Goal: Task Accomplishment & Management: Manage account settings

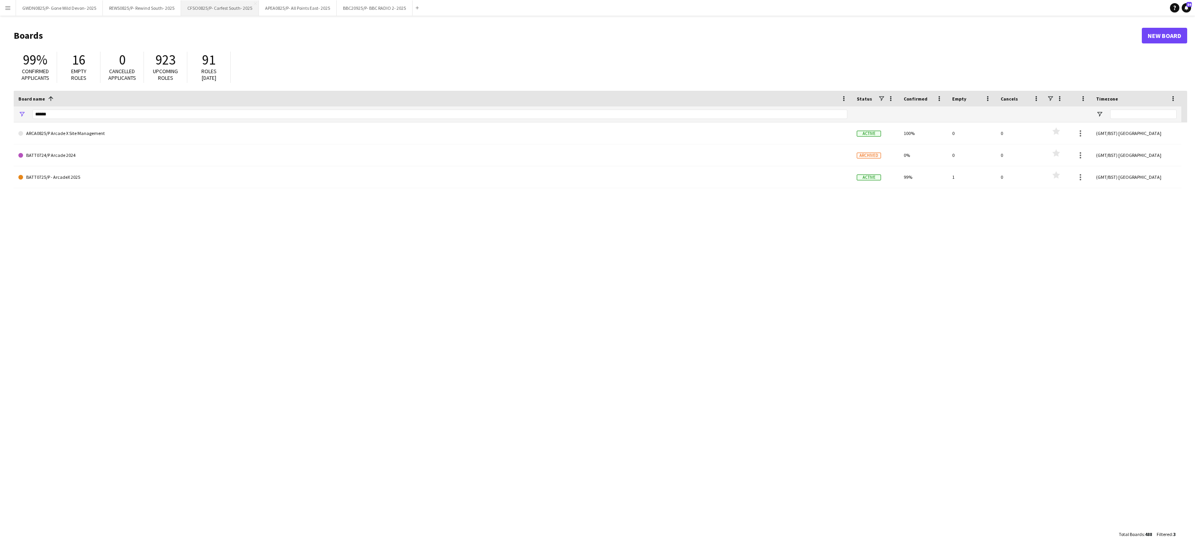
click at [212, 5] on button "CFSO0825/P- Carfest South- 2025 Close" at bounding box center [220, 7] width 78 height 15
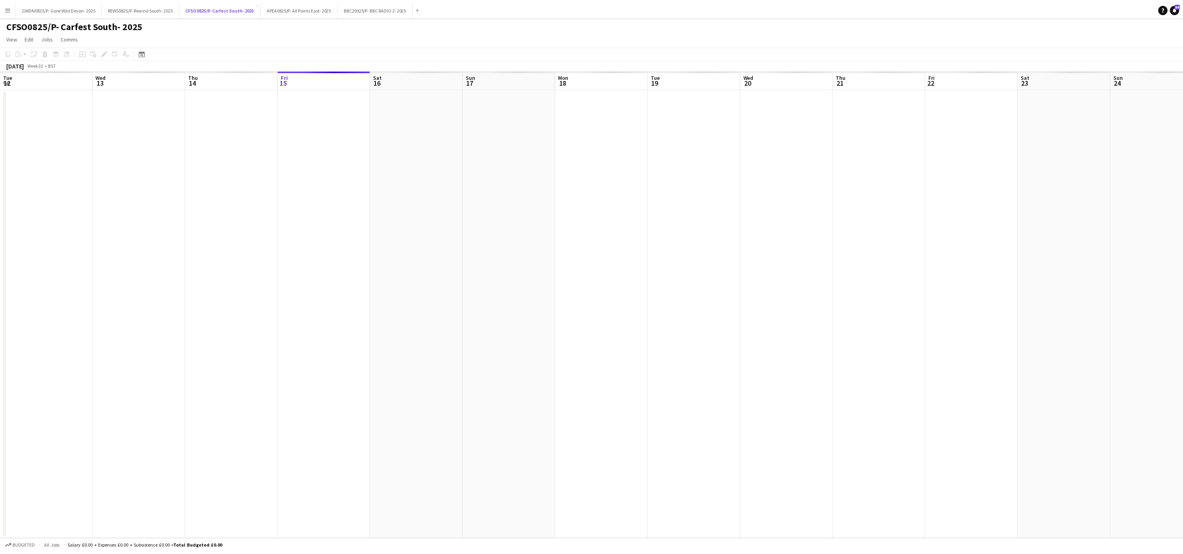
scroll to position [0, 187]
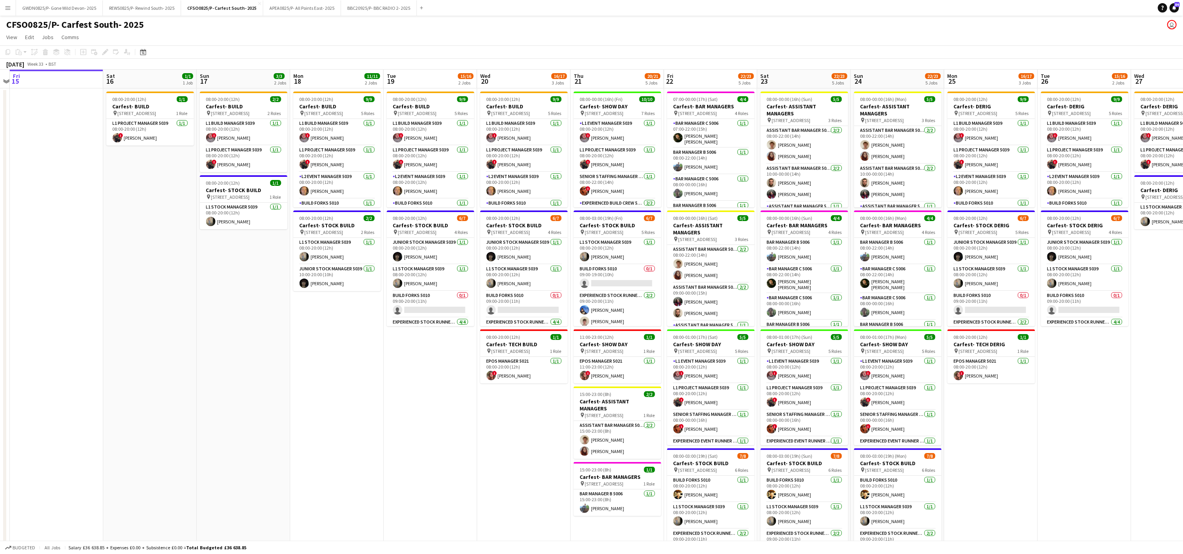
drag, startPoint x: 545, startPoint y: 429, endPoint x: 430, endPoint y: 431, distance: 115.0
click at [430, 431] on app-calendar-viewport "Tue 12 Wed 13 Thu 14 Fri 15 Sat 16 1/1 1 Job Sun 17 3/3 2 Jobs Mon 18 11/11 2 J…" at bounding box center [591, 354] width 1183 height 568
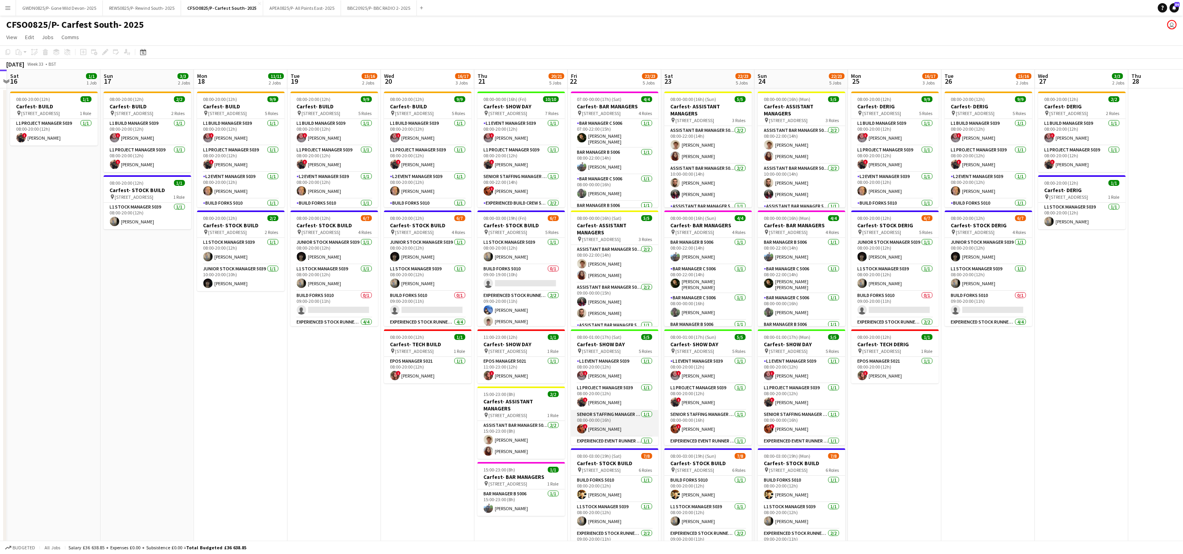
click at [599, 433] on app-card-role "Senior Staffing Manager 5039 [DATE] 08:00-00:00 (16h) ! [PERSON_NAME]" at bounding box center [615, 423] width 88 height 27
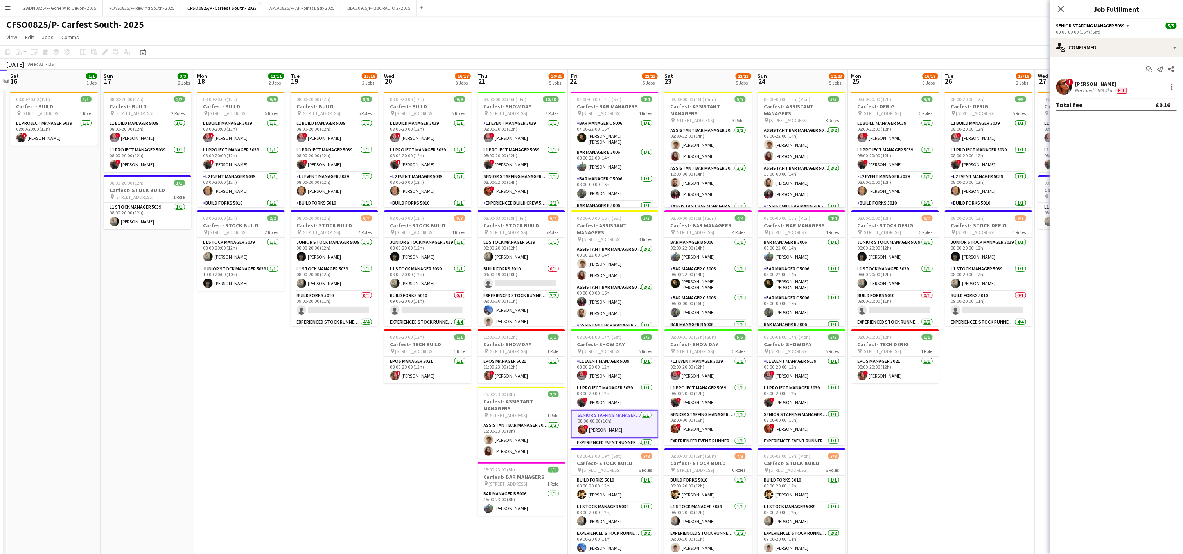
click at [1067, 87] on app-user-avatar at bounding box center [1065, 87] width 16 height 16
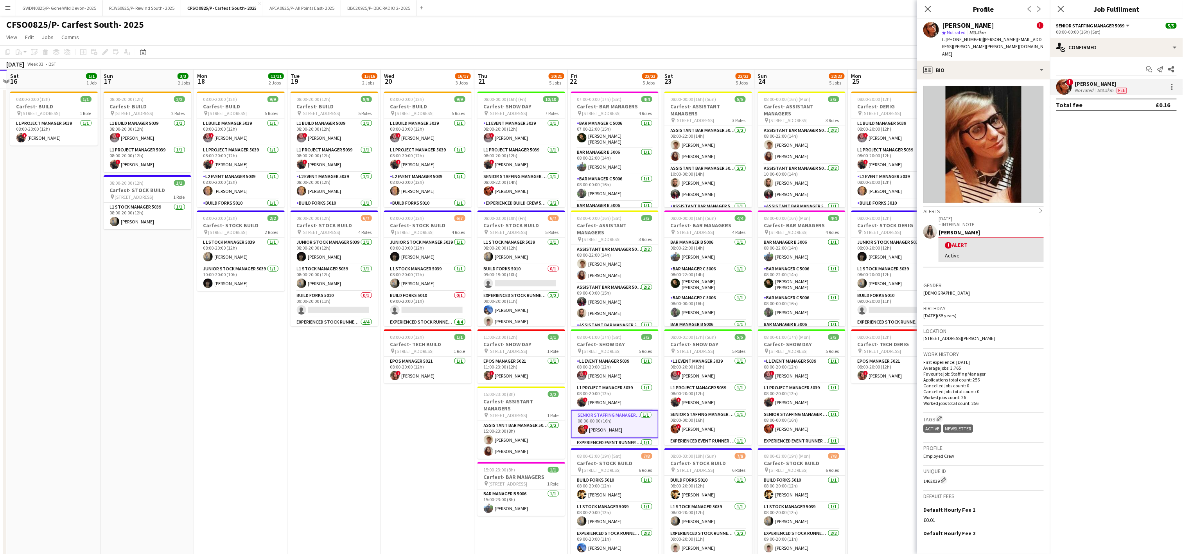
scroll to position [67, 0]
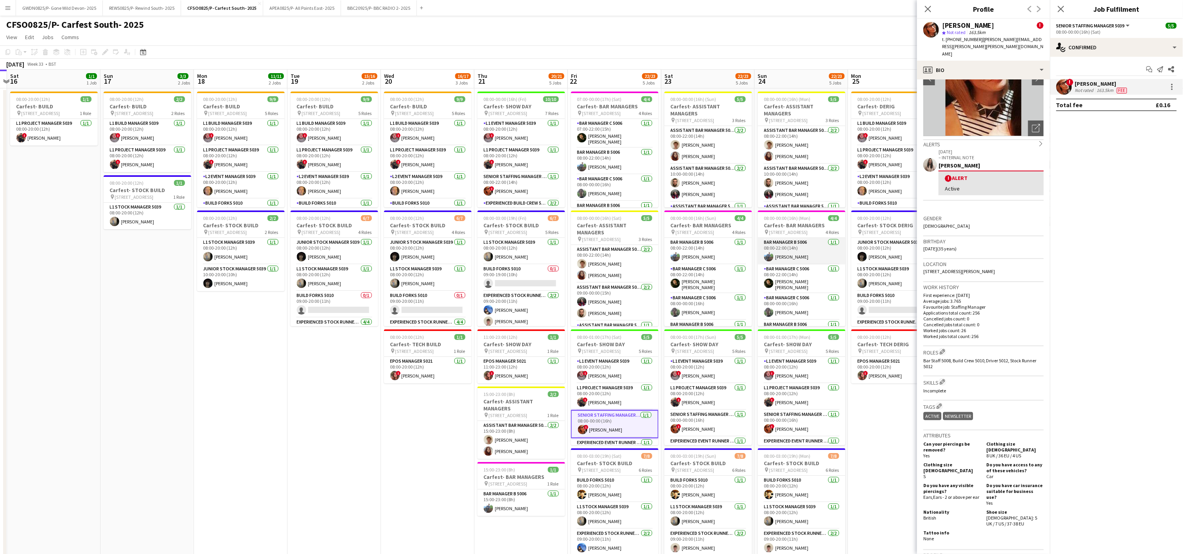
click at [809, 258] on app-card-role "Bar Manager B 5006 [DATE] 08:00-22:00 (14h) [PERSON_NAME]" at bounding box center [802, 251] width 88 height 27
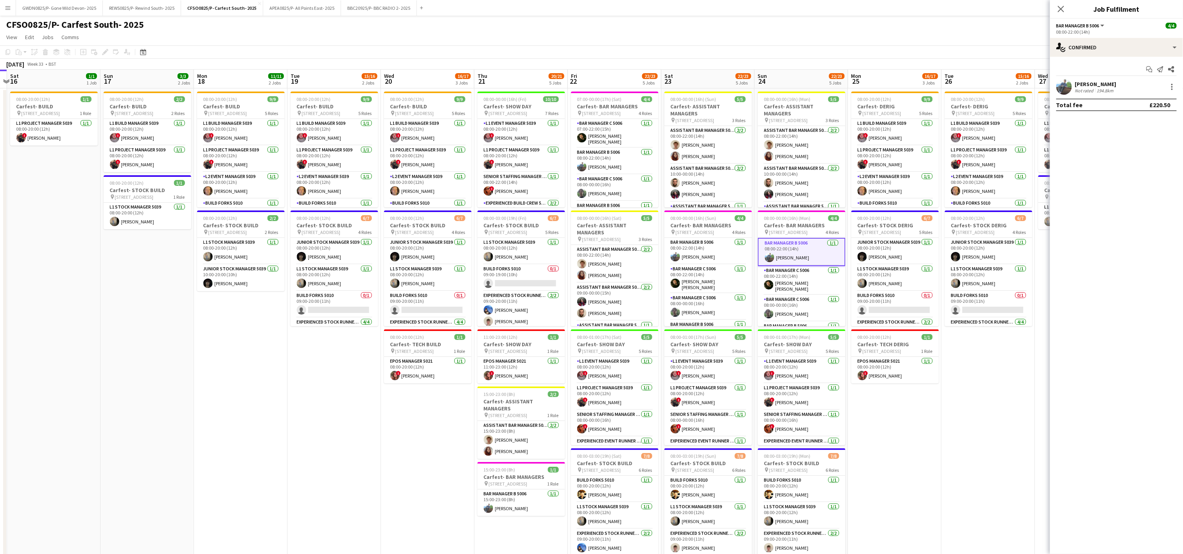
click at [1069, 84] on app-user-avatar at bounding box center [1065, 87] width 16 height 16
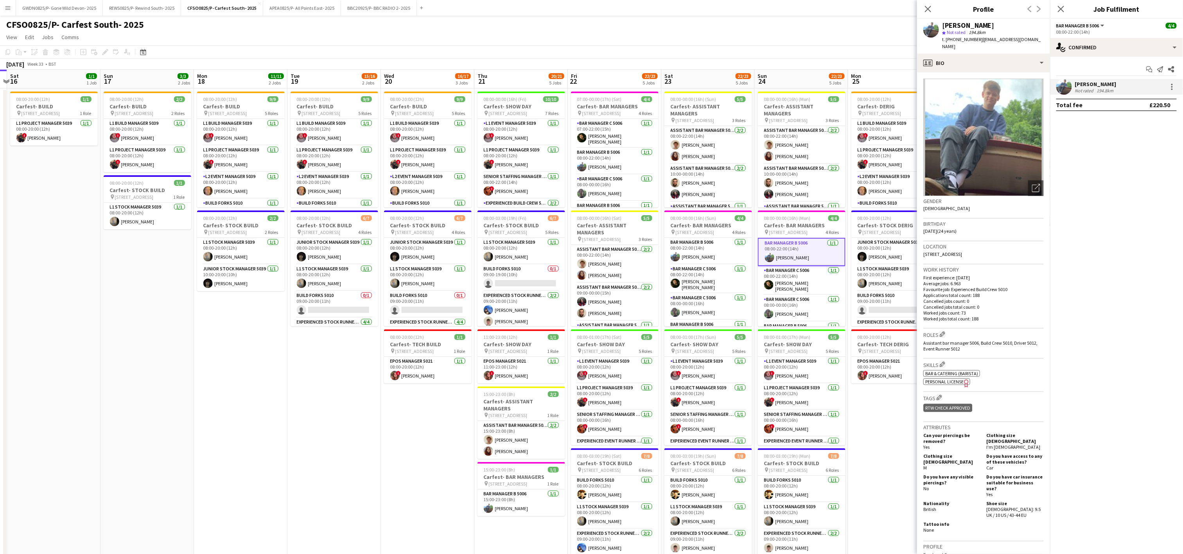
click at [953, 379] on span "Personal License" at bounding box center [945, 382] width 38 height 6
click at [272, 427] on app-date-cell "08:00-20:00 (12h) 9/9 Carfest- BUILD pin [STREET_ADDRESS] 5 Roles L1 Build Mana…" at bounding box center [240, 362] width 93 height 549
